Goal: Use online tool/utility: Utilize a website feature to perform a specific function

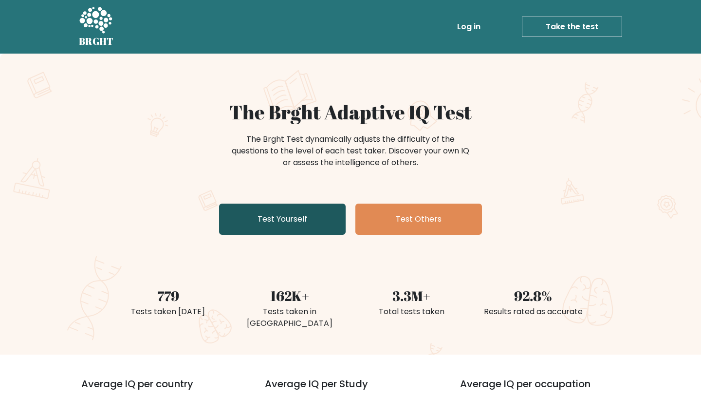
click at [276, 224] on link "Test Yourself" at bounding box center [282, 219] width 127 height 31
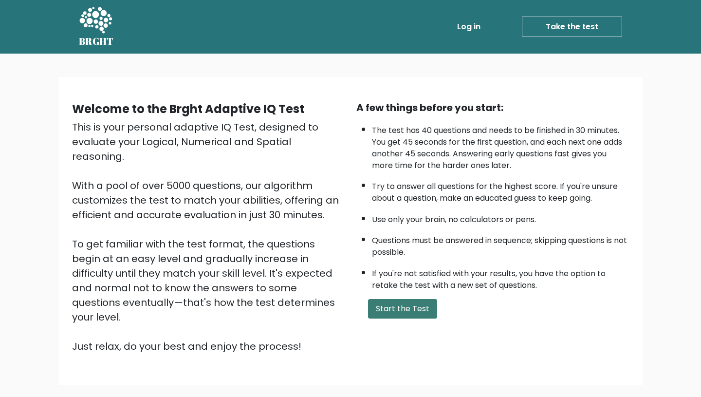
click at [397, 303] on button "Start the Test" at bounding box center [402, 308] width 69 height 19
